Goal: Task Accomplishment & Management: Use online tool/utility

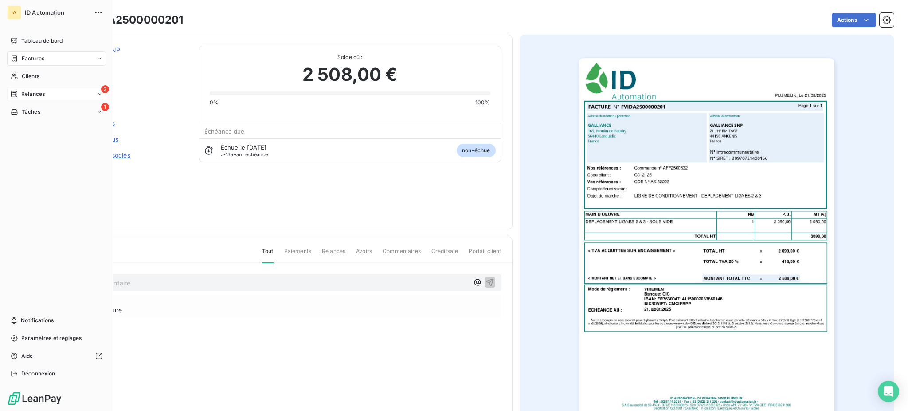
click at [15, 91] on icon at bounding box center [14, 94] width 6 height 6
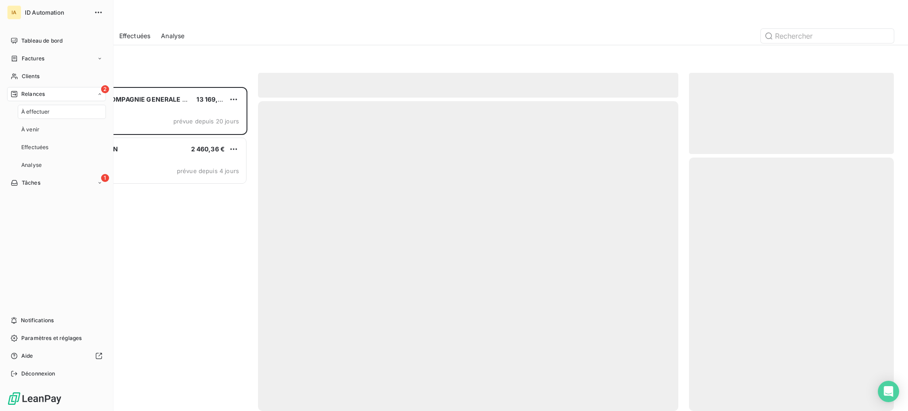
scroll to position [315, 196]
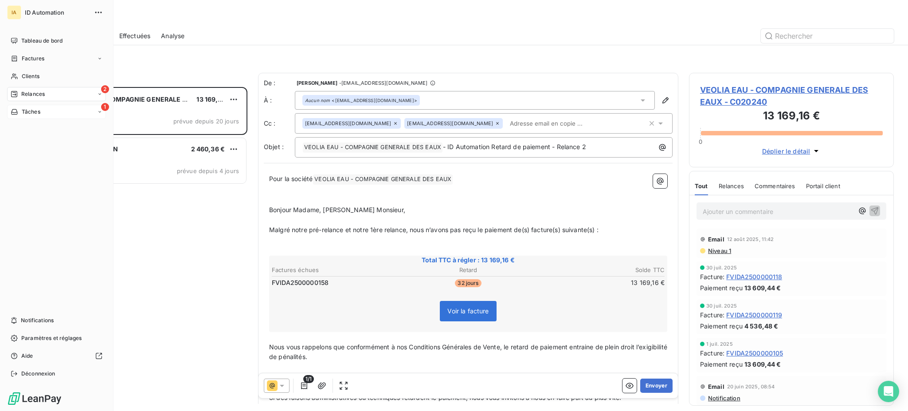
click at [16, 109] on icon at bounding box center [15, 111] width 8 height 7
click at [33, 118] on div "1 Tâches" at bounding box center [56, 112] width 99 height 14
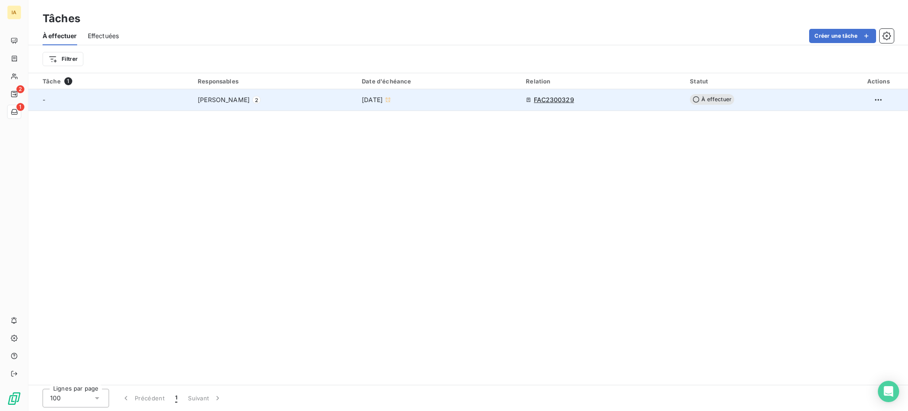
click at [113, 97] on div "-" at bounding box center [115, 99] width 145 height 9
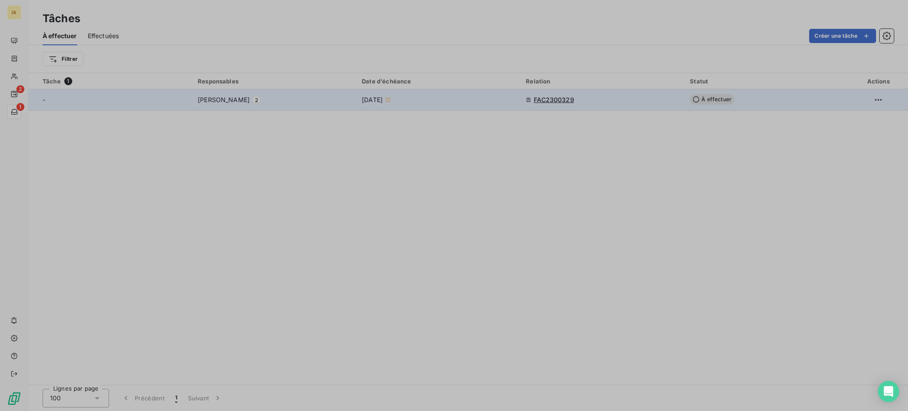
type input "[DATE]"
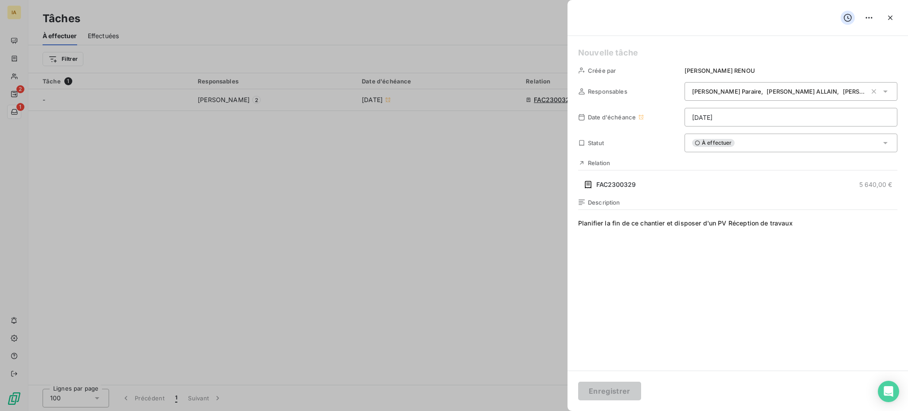
click at [124, 188] on div at bounding box center [454, 205] width 908 height 411
click at [885, 11] on button "button" at bounding box center [890, 18] width 14 height 14
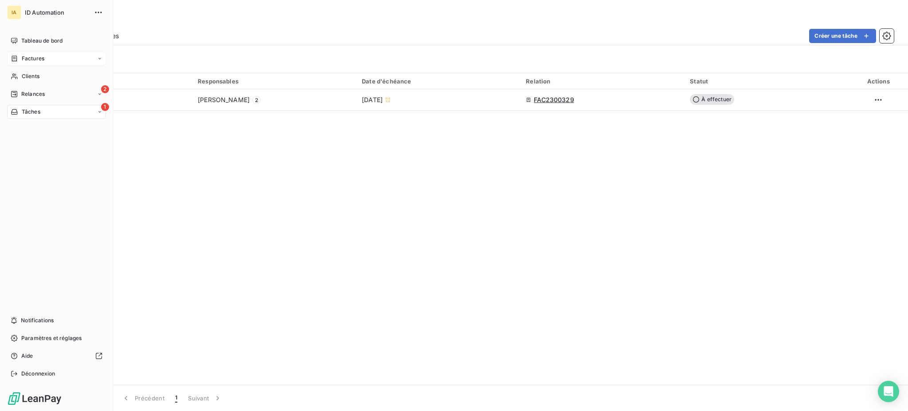
click at [25, 60] on span "Factures" at bounding box center [33, 59] width 23 height 8
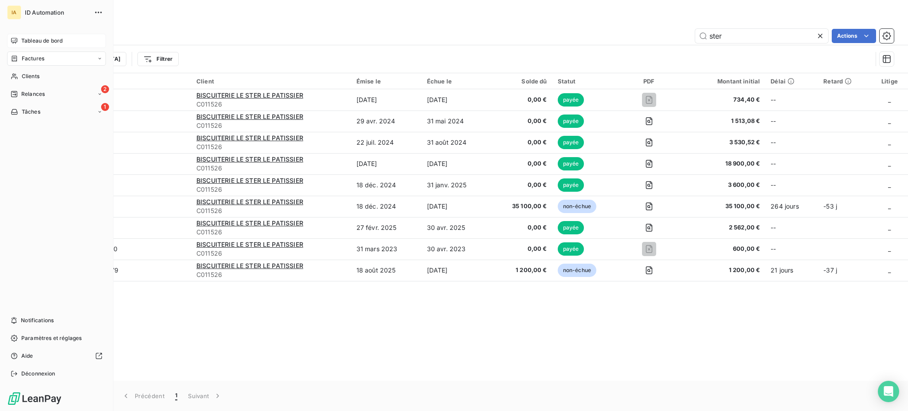
click at [41, 38] on span "Tableau de bord" at bounding box center [41, 41] width 41 height 8
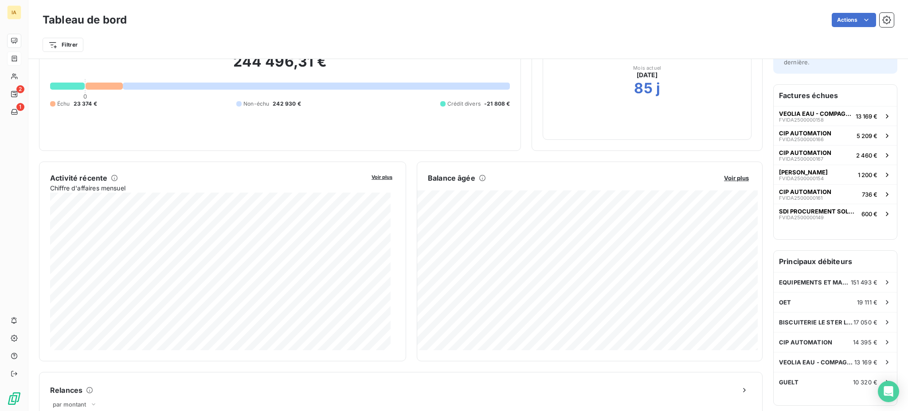
scroll to position [119, 0]
